Goal: Information Seeking & Learning: Understand process/instructions

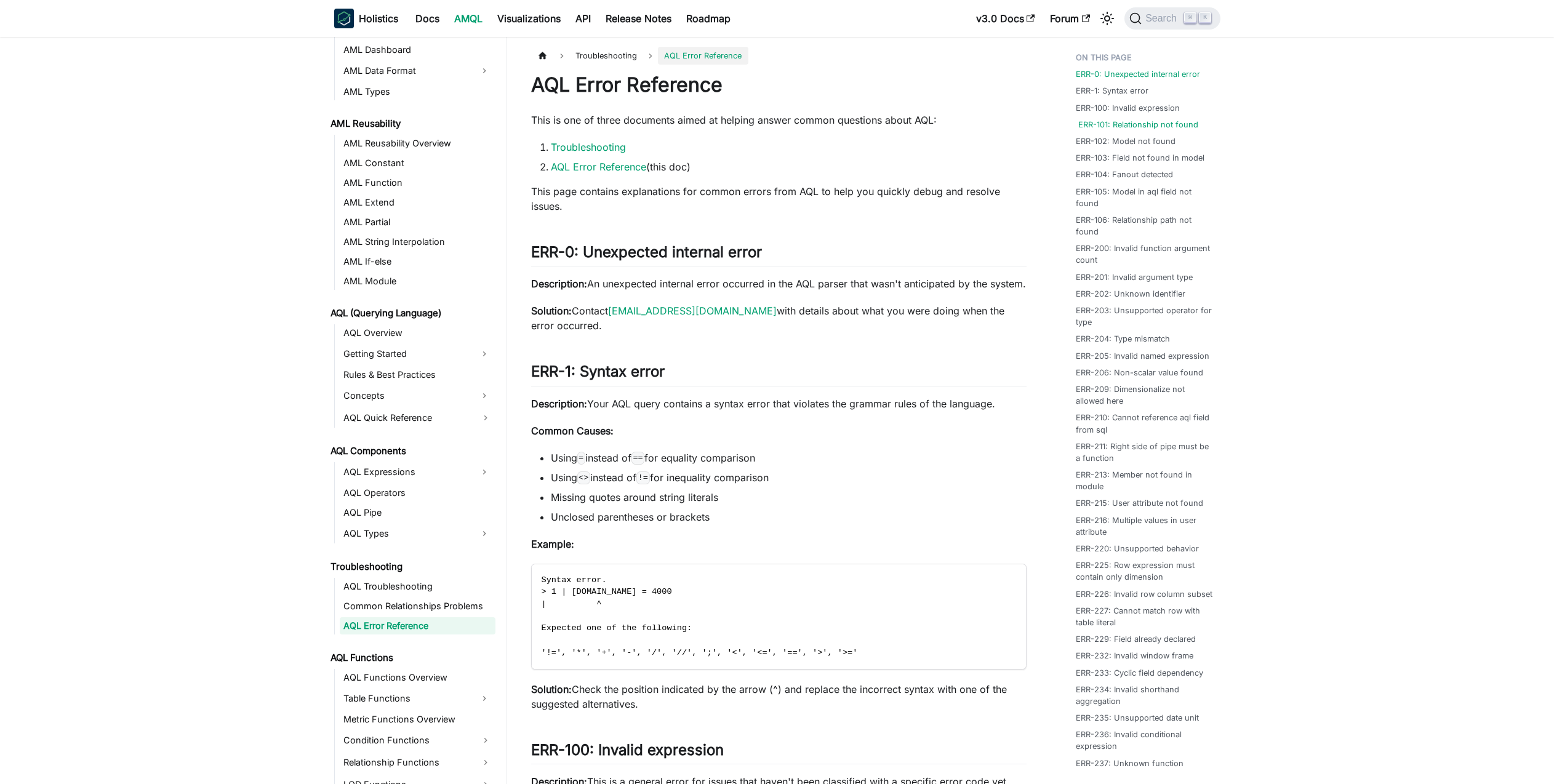
click at [1135, 119] on link "ERR-101: Relationship not found" at bounding box center [1138, 124] width 120 height 12
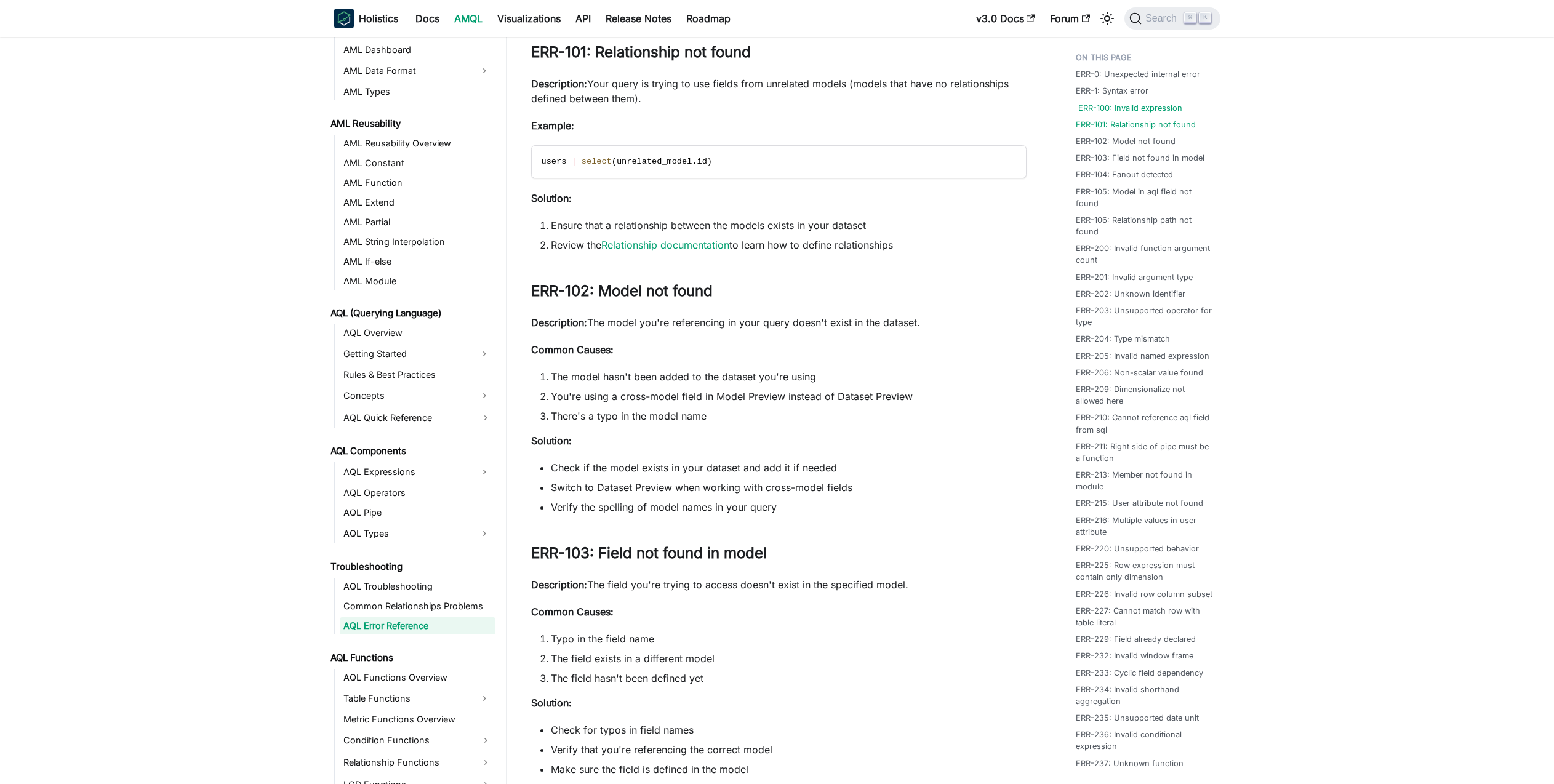
click at [1133, 107] on link "ERR-100: Invalid expression" at bounding box center [1131, 107] width 104 height 12
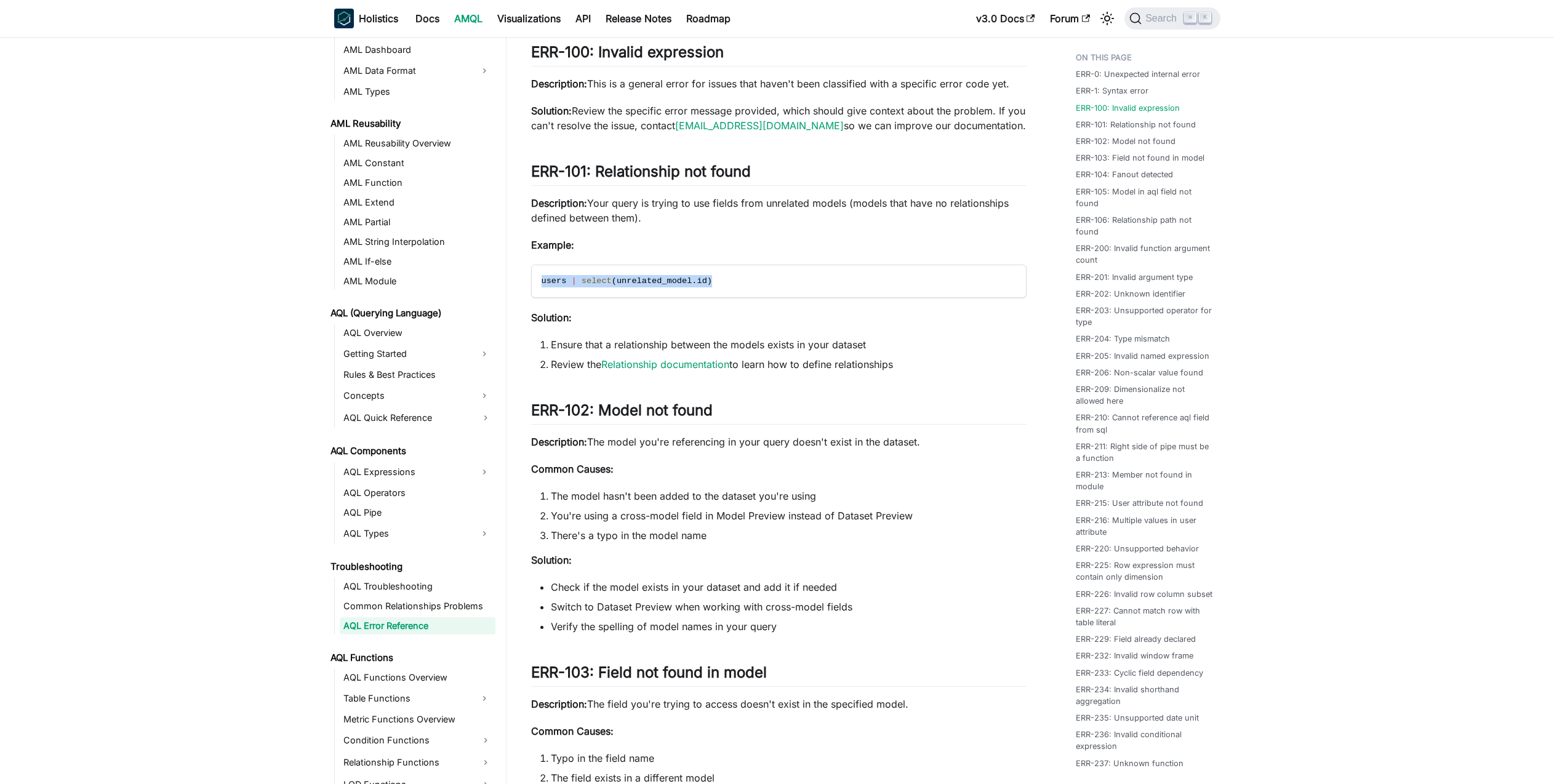
drag, startPoint x: 731, startPoint y: 285, endPoint x: 522, endPoint y: 269, distance: 209.6
click at [949, 243] on p "Example:" at bounding box center [779, 244] width 496 height 15
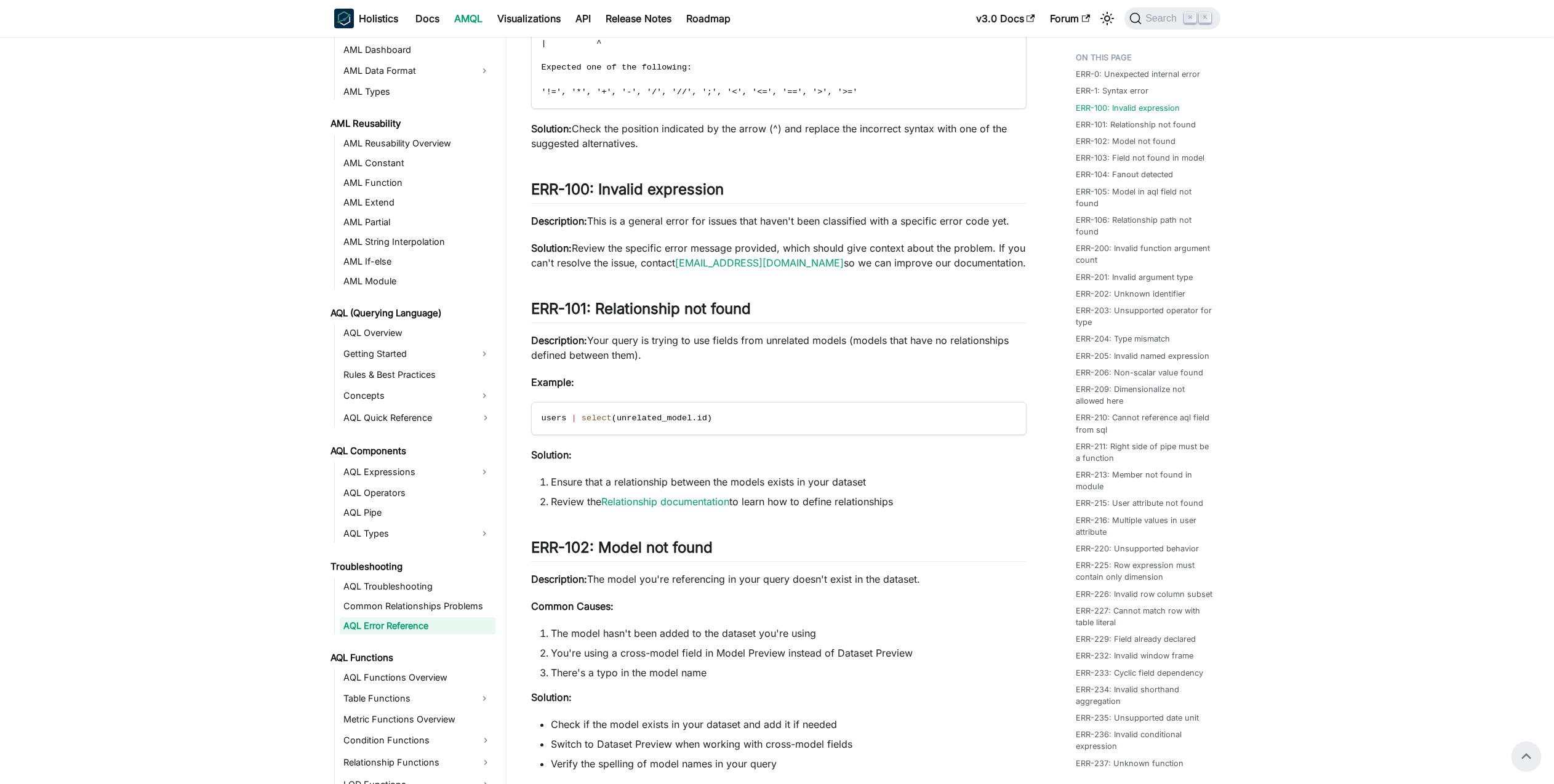
scroll to position [550, 0]
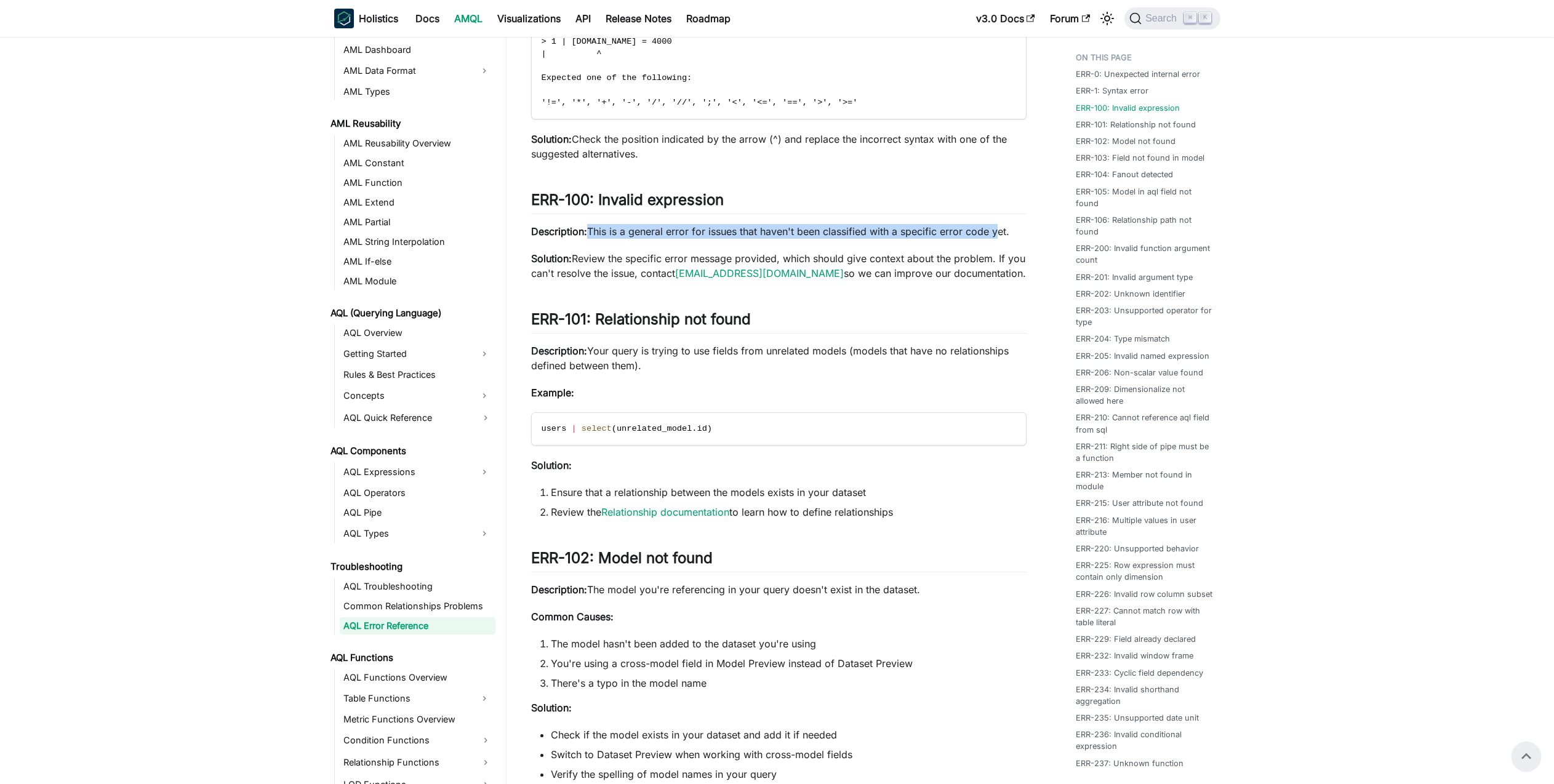
drag, startPoint x: 591, startPoint y: 231, endPoint x: 999, endPoint y: 233, distance: 408.0
click at [999, 233] on p "Description: This is a general error for issues that haven't been classified wi…" at bounding box center [779, 231] width 496 height 15
click at [773, 228] on p "Description: This is a general error for issues that haven't been classified wi…" at bounding box center [779, 231] width 496 height 15
drag, startPoint x: 593, startPoint y: 234, endPoint x: 744, endPoint y: 229, distance: 151.1
click at [744, 229] on p "Description: This is a general error for issues that haven't been classified wi…" at bounding box center [779, 231] width 496 height 15
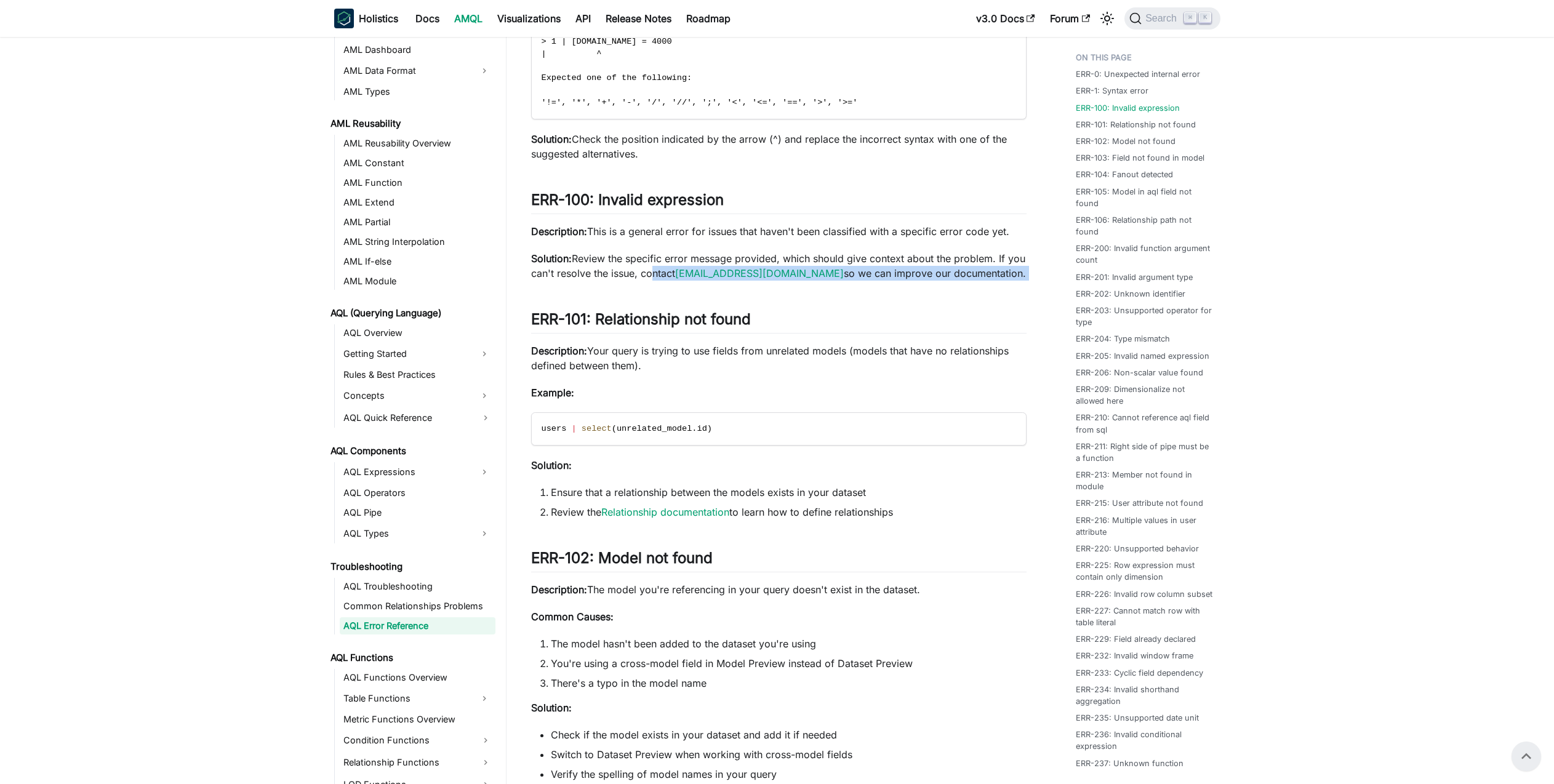
drag, startPoint x: 665, startPoint y: 272, endPoint x: 852, endPoint y: 303, distance: 189.6
click at [913, 264] on p "Solution: Review the specific error message provided, which should give context…" at bounding box center [779, 266] width 496 height 30
